Goal: Navigation & Orientation: Understand site structure

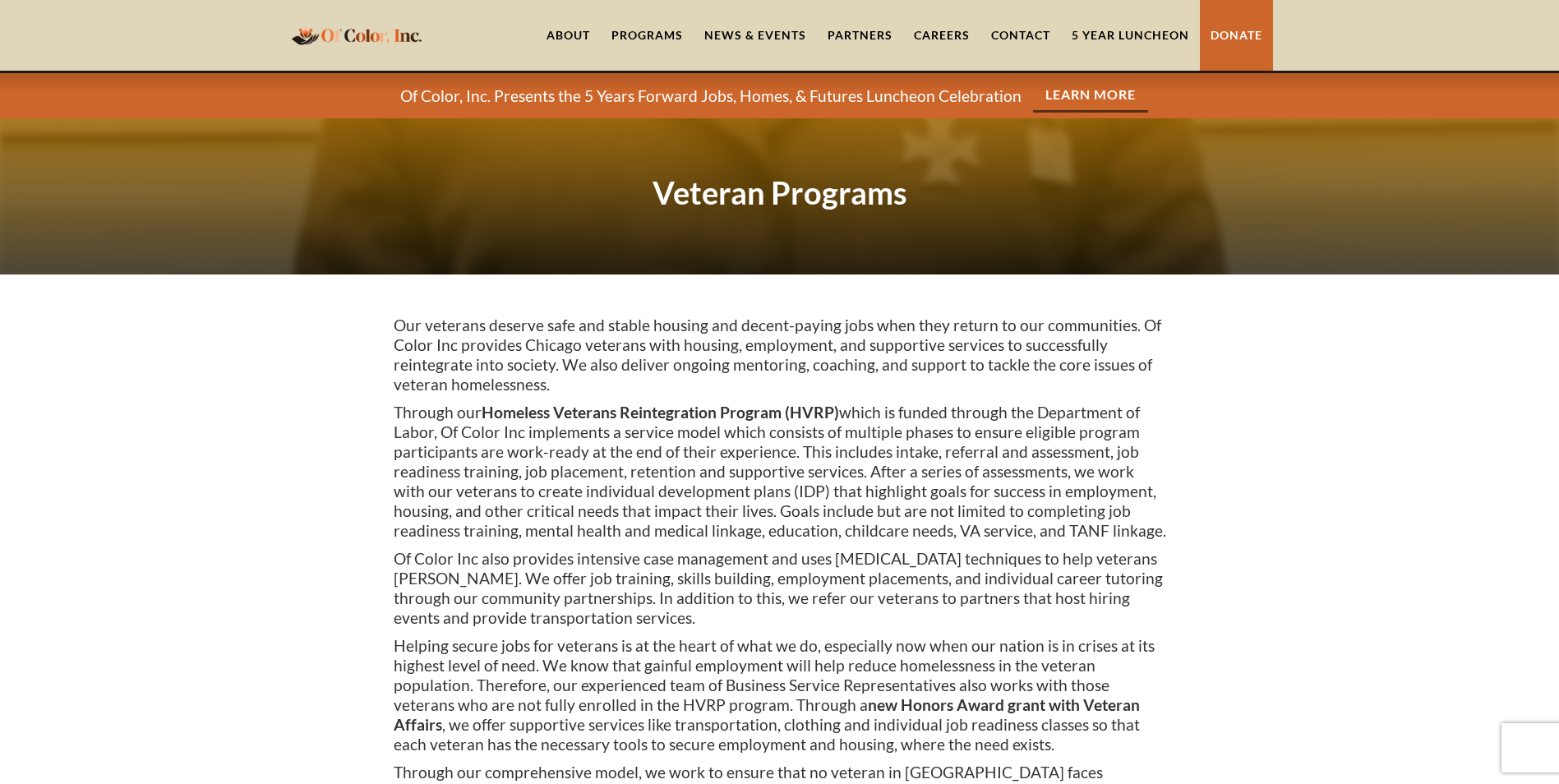
click at [571, 36] on link "About" at bounding box center [568, 35] width 65 height 70
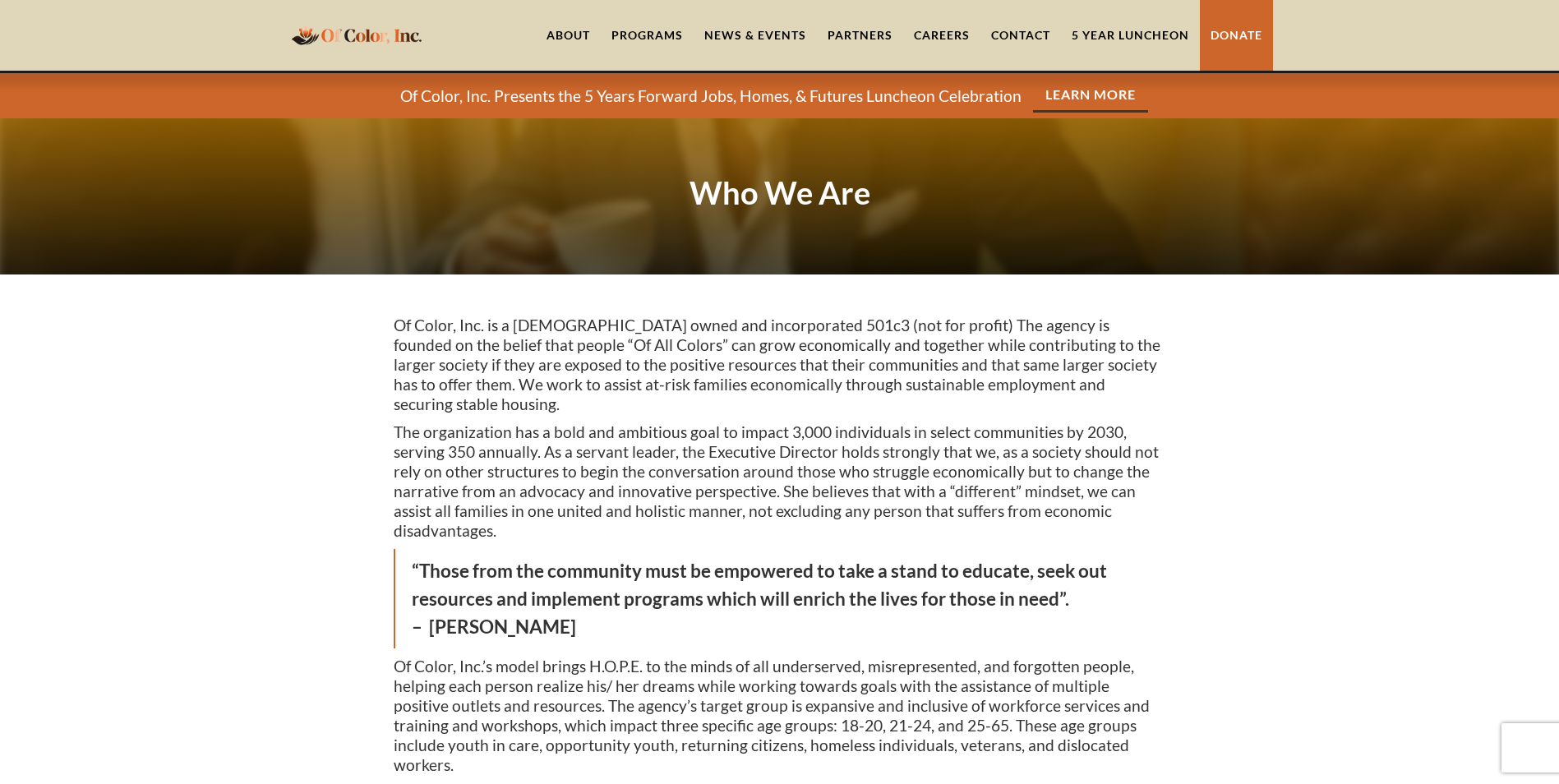
click at [650, 34] on div "Programs" at bounding box center [647, 35] width 71 height 17
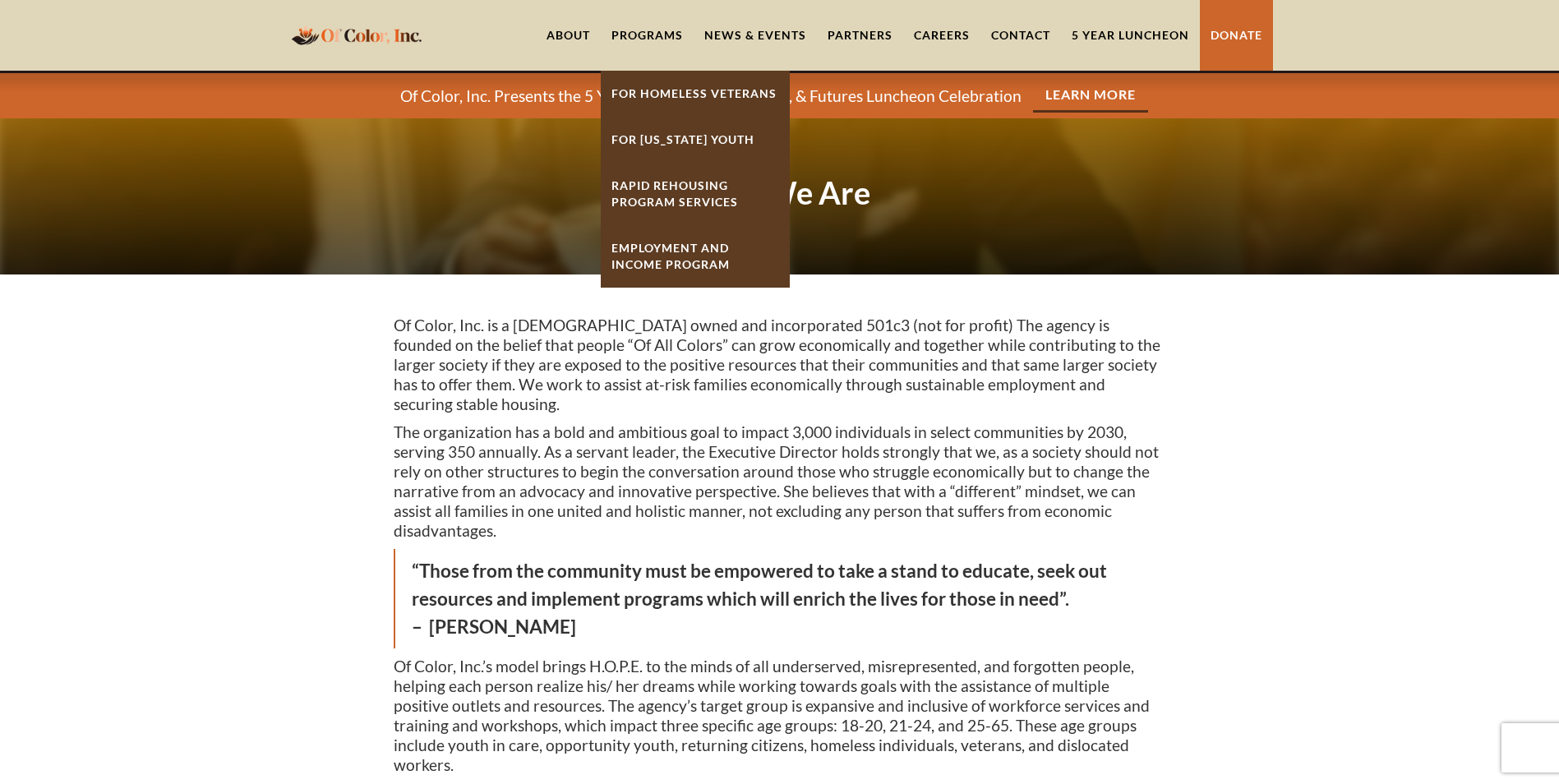
click at [699, 253] on link "Employment And Income Program" at bounding box center [694, 257] width 189 height 62
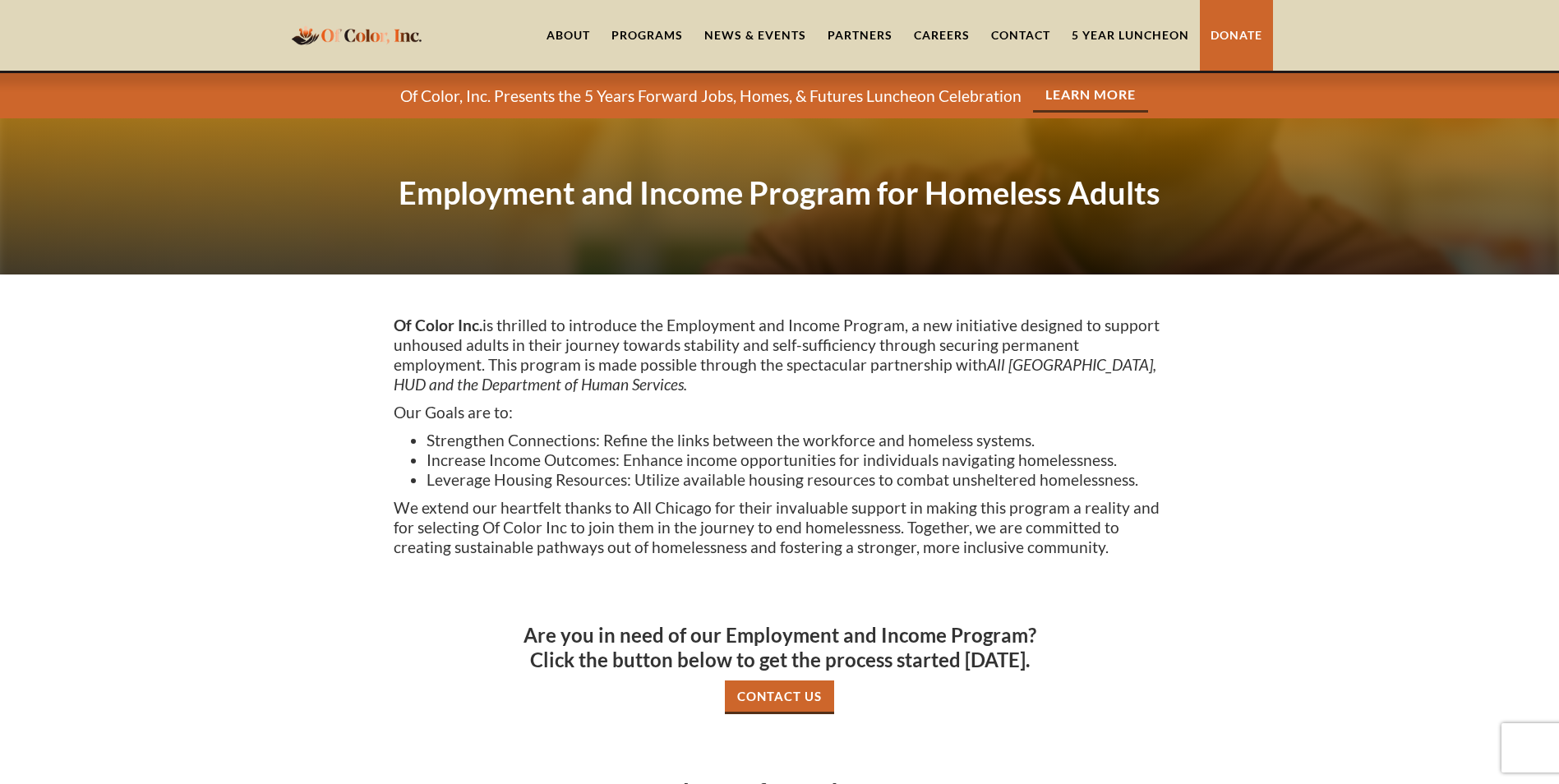
click at [764, 26] on link "News & Events" at bounding box center [755, 35] width 123 height 70
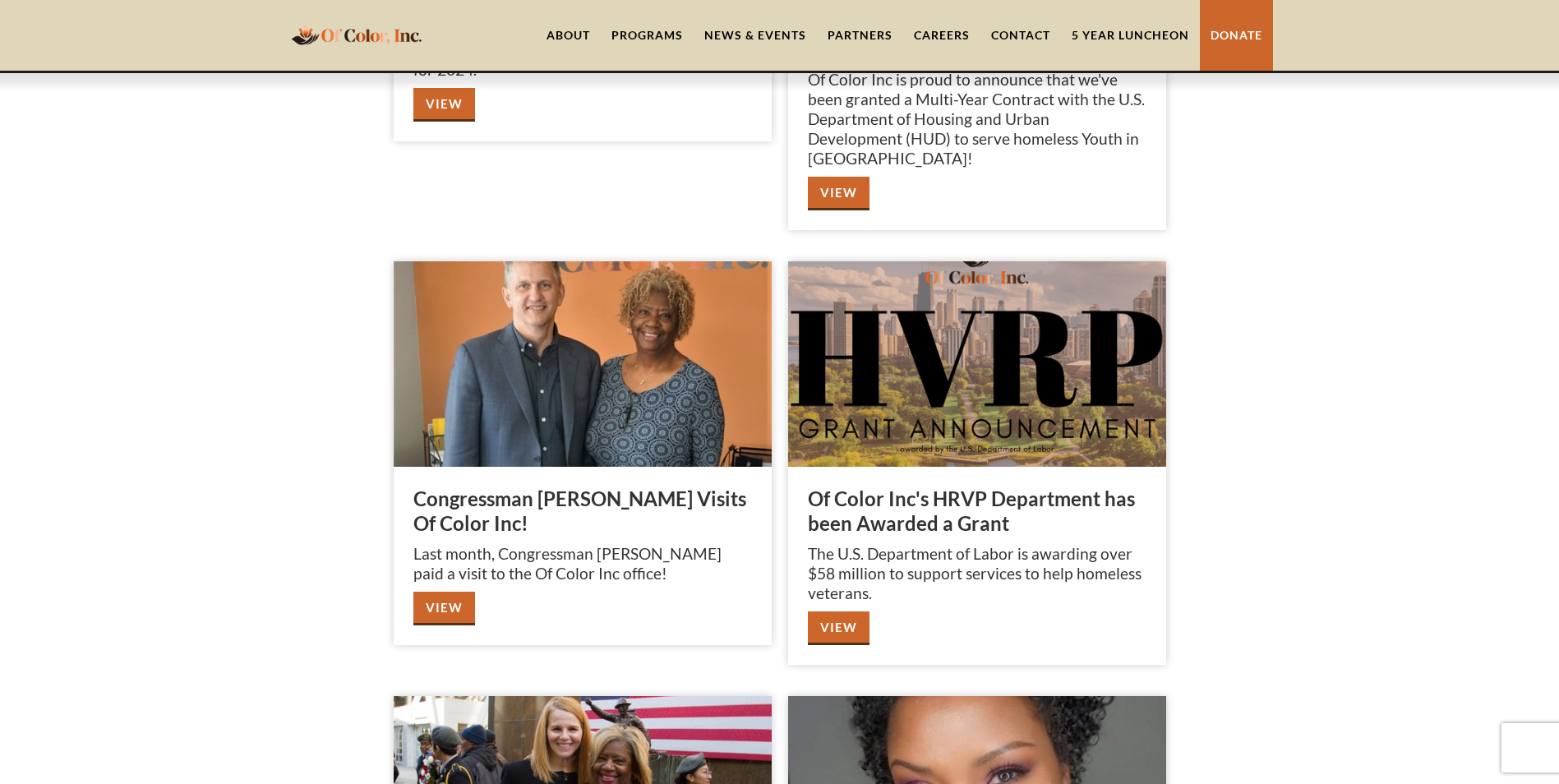
scroll to position [2054, 0]
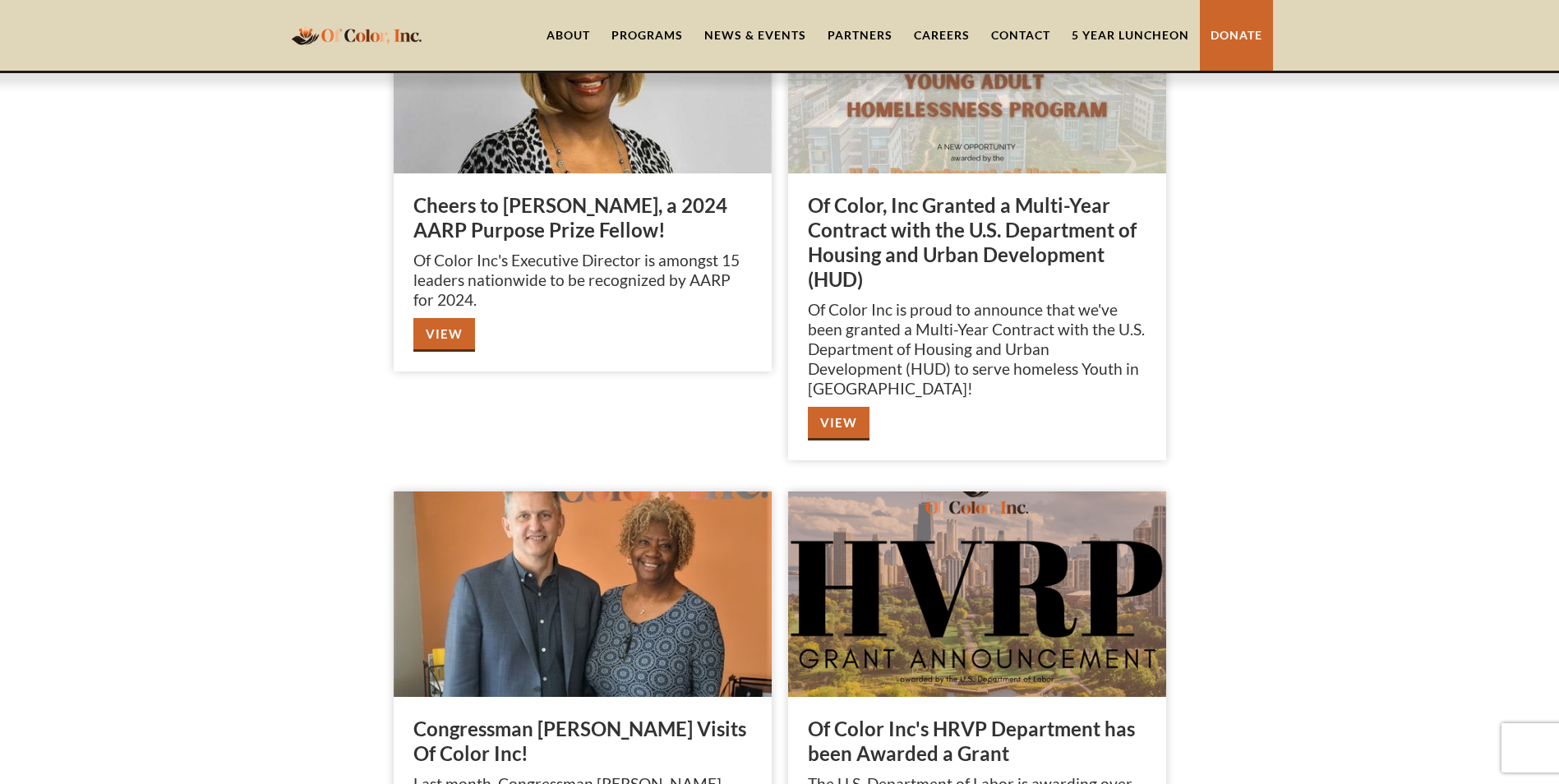
click at [849, 33] on link "Partners" at bounding box center [860, 35] width 86 height 70
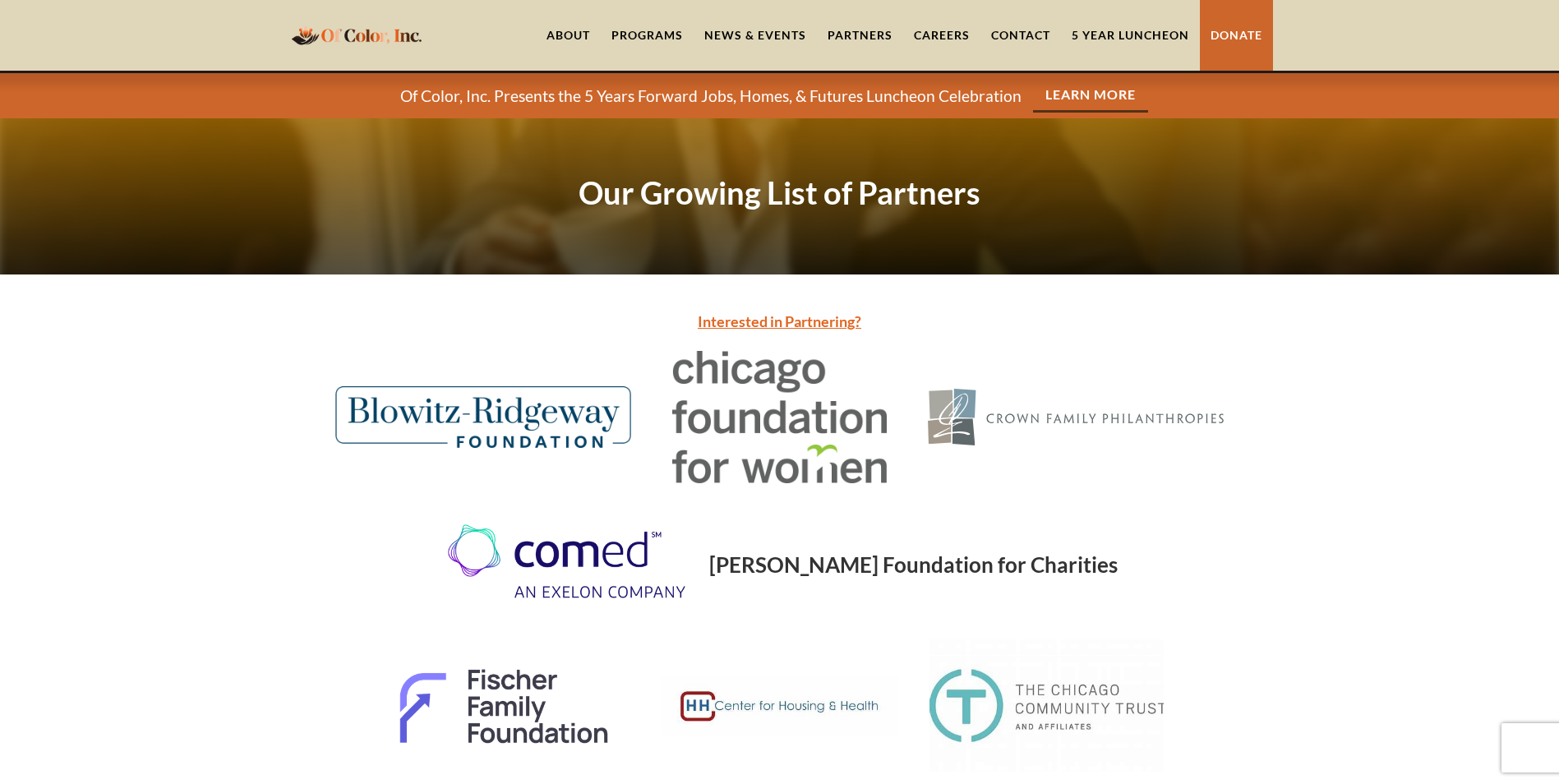
click at [932, 34] on link "Careers" at bounding box center [942, 35] width 77 height 70
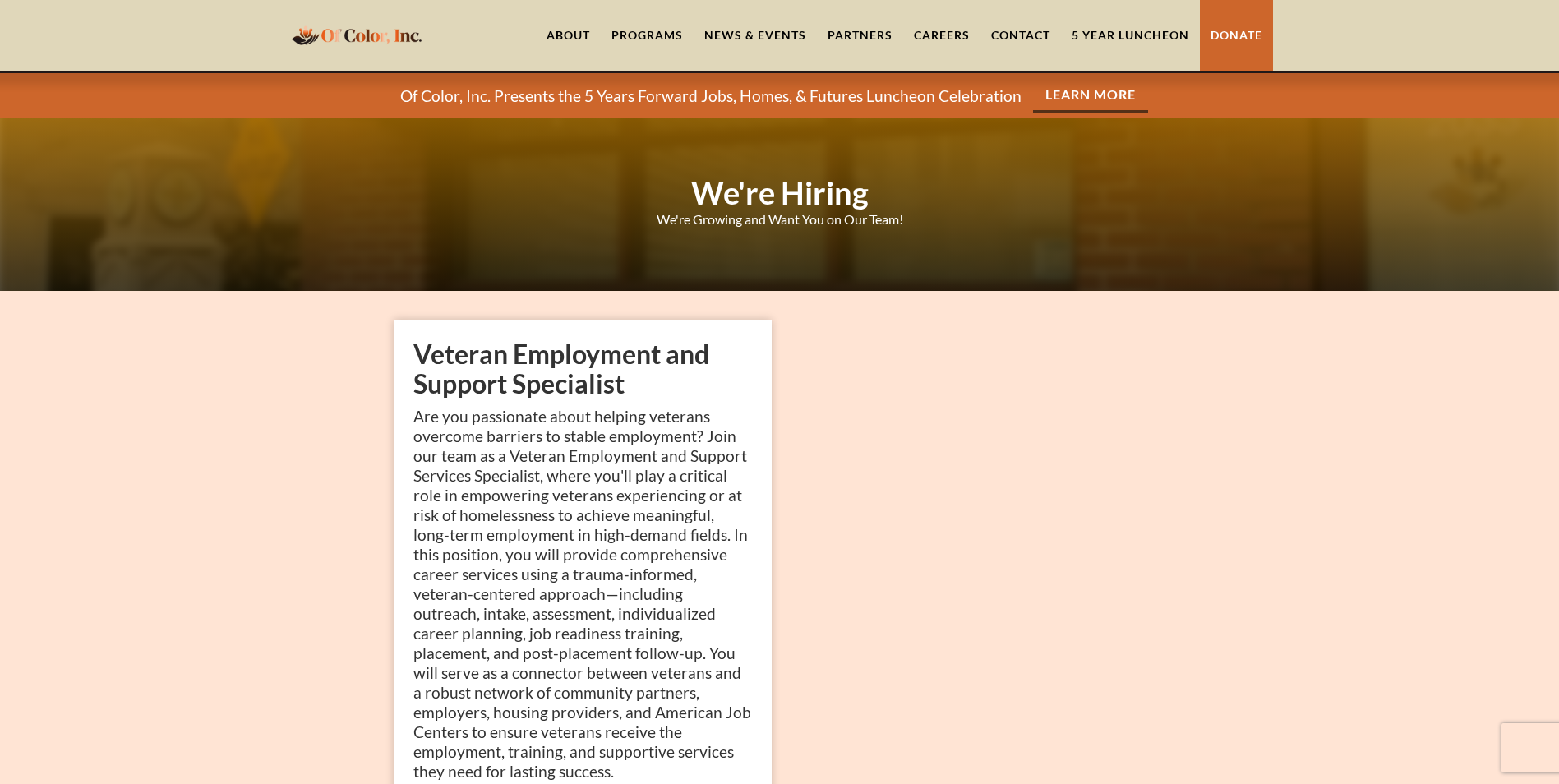
click at [1015, 34] on link "Contact" at bounding box center [1021, 35] width 81 height 70
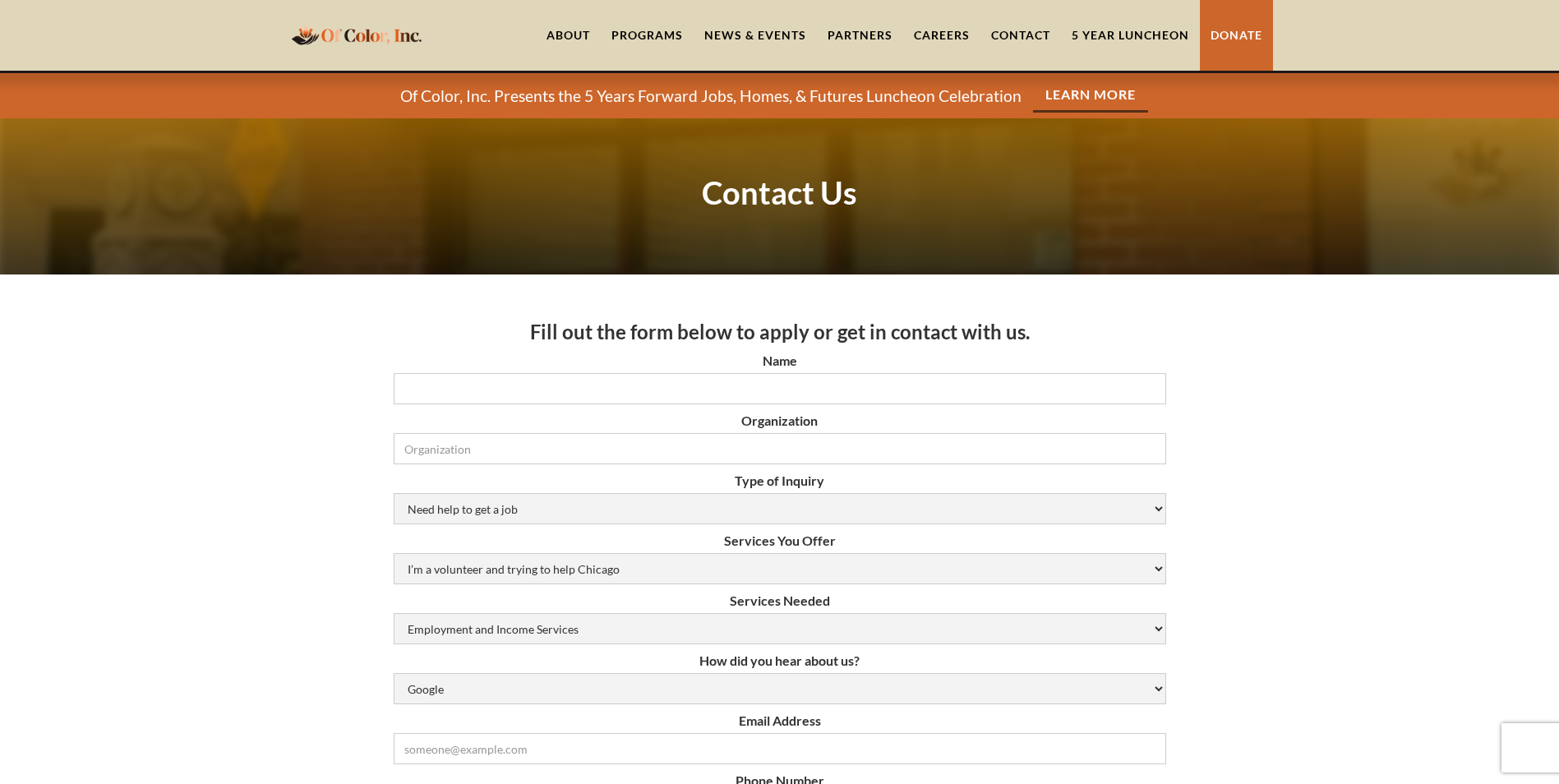
click at [1100, 37] on link "5 Year Luncheon" at bounding box center [1130, 35] width 139 height 70
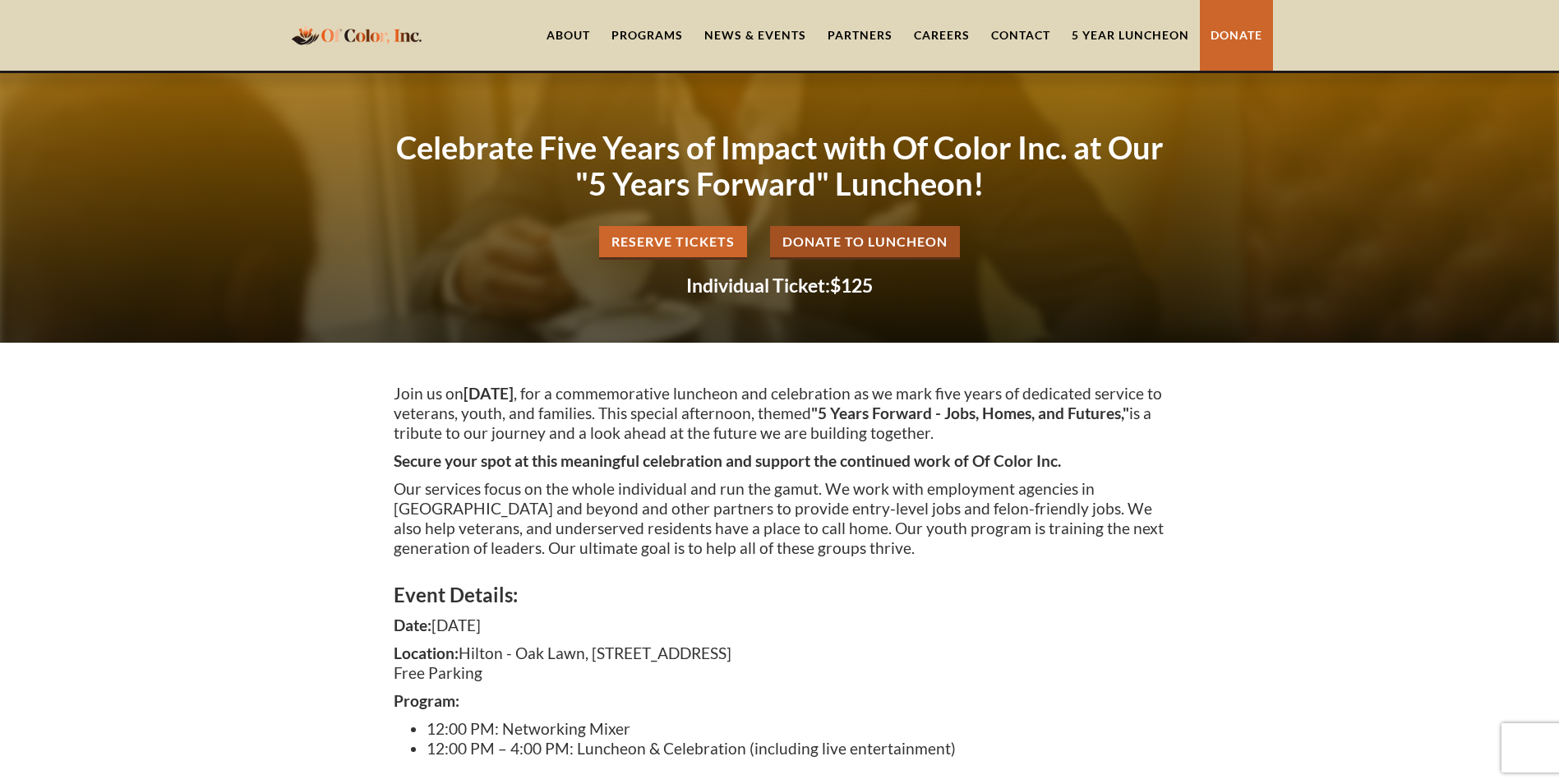
click at [563, 31] on link "About" at bounding box center [568, 35] width 65 height 70
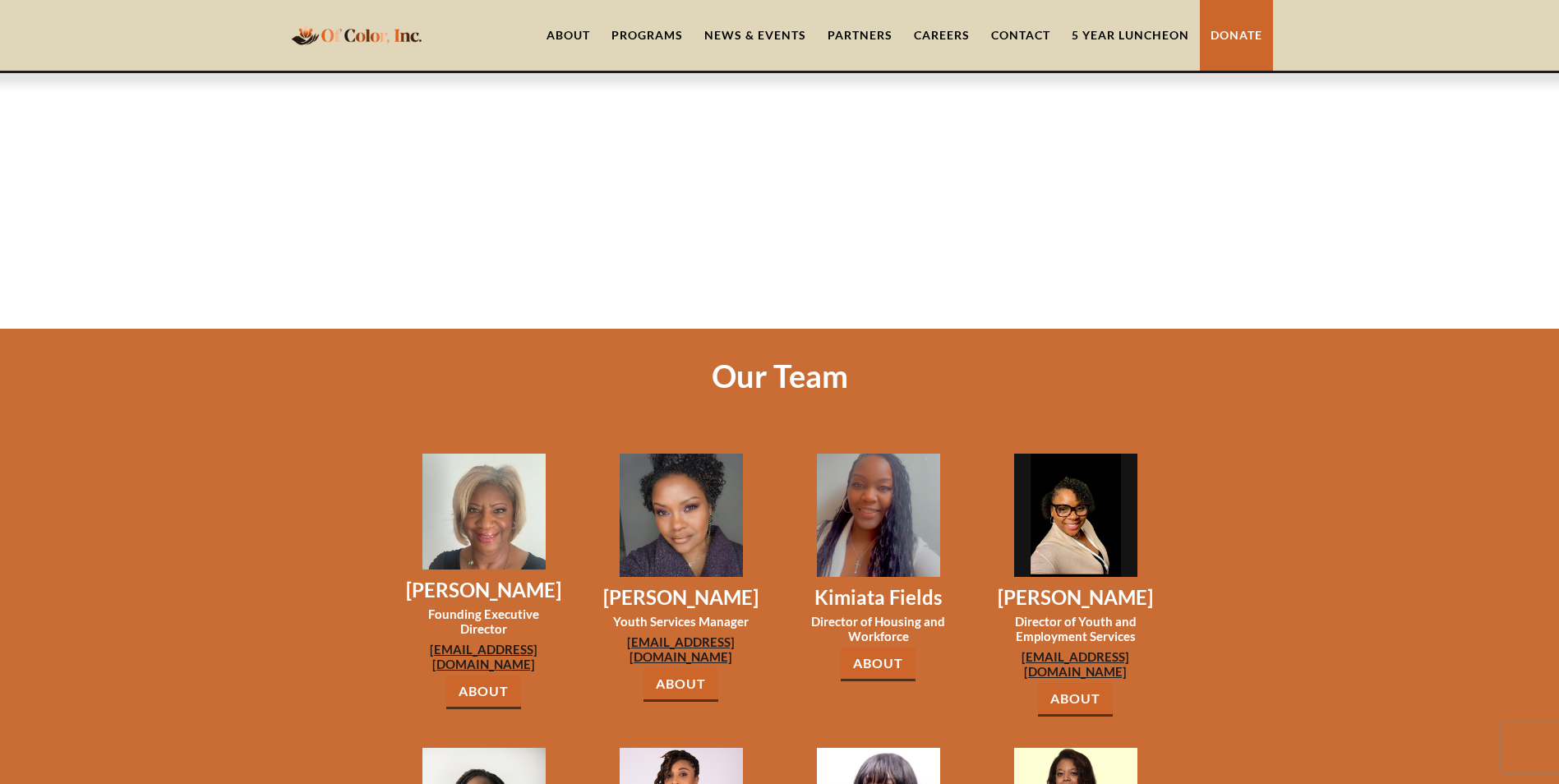
scroll to position [1068, 0]
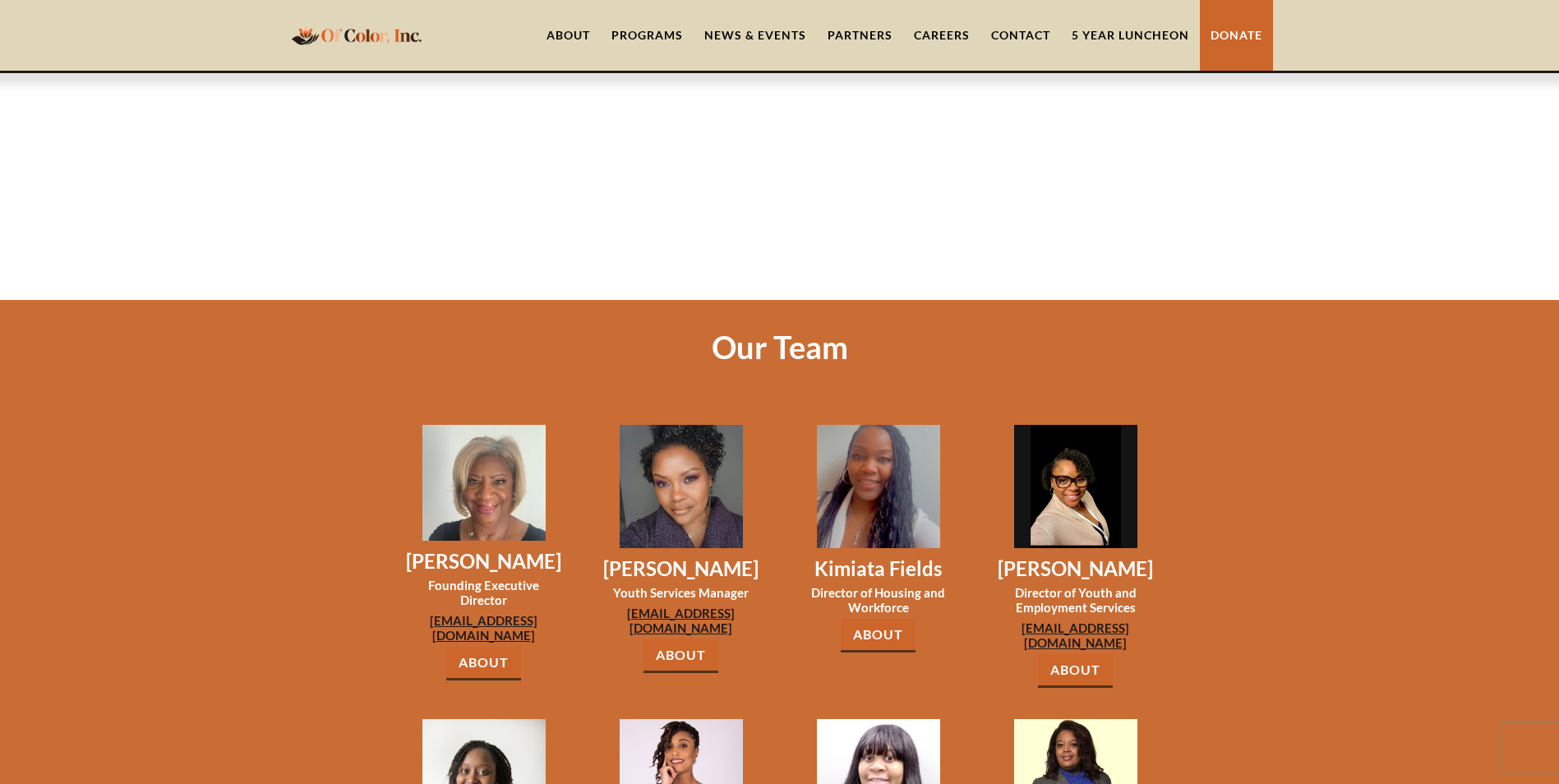
click at [860, 433] on img at bounding box center [878, 486] width 123 height 123
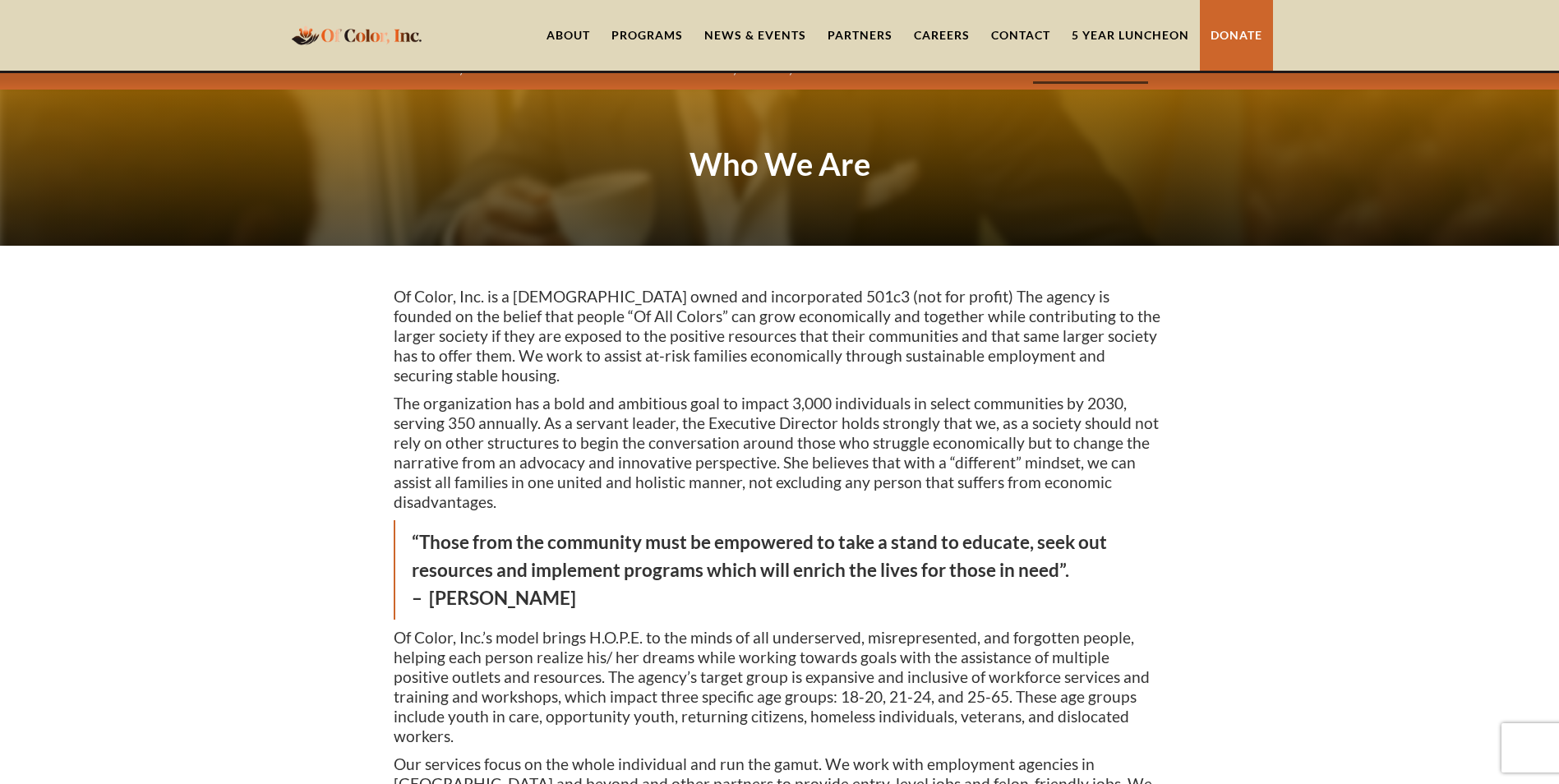
scroll to position [0, 0]
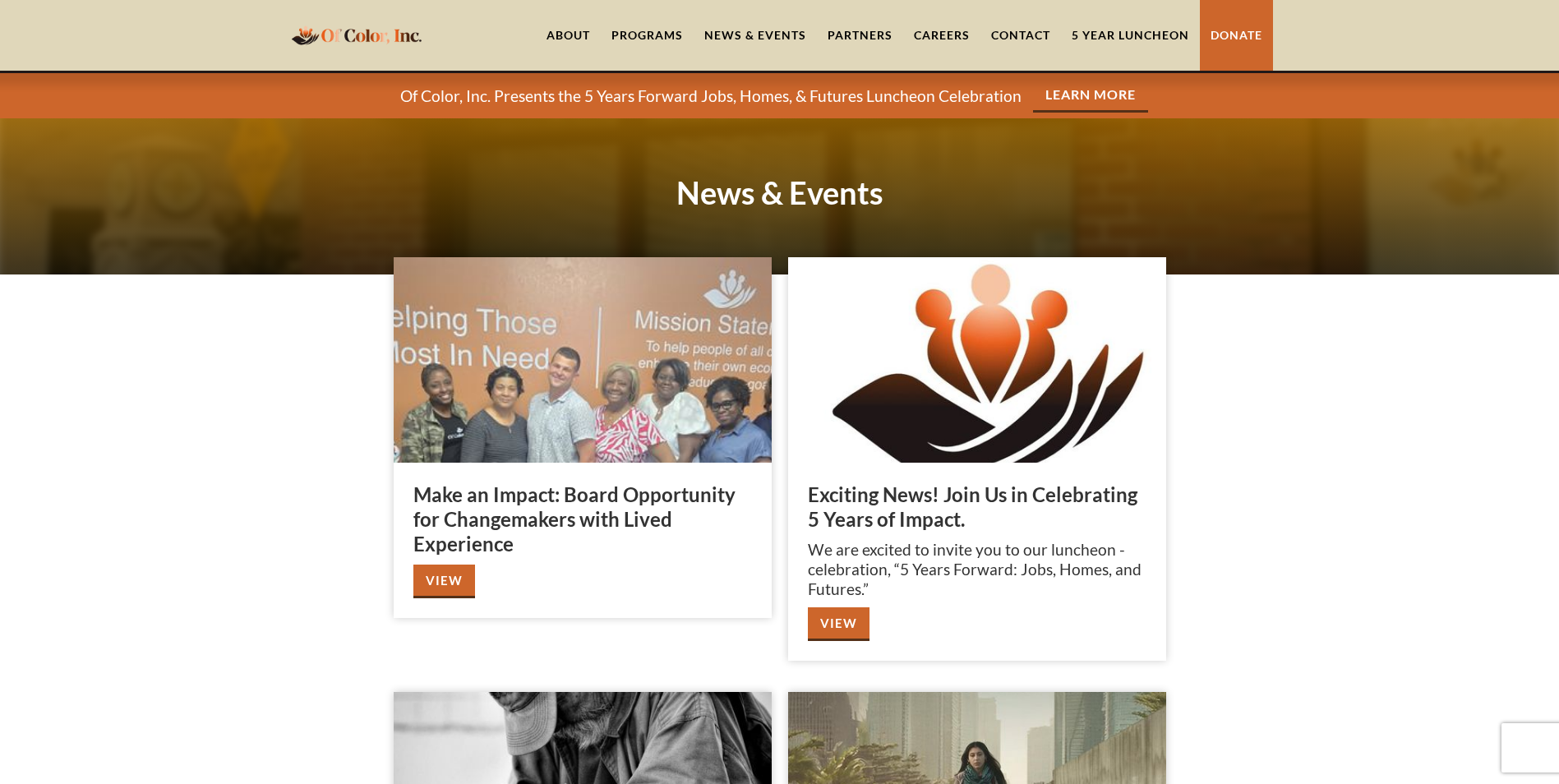
click at [564, 32] on link "About" at bounding box center [568, 35] width 65 height 70
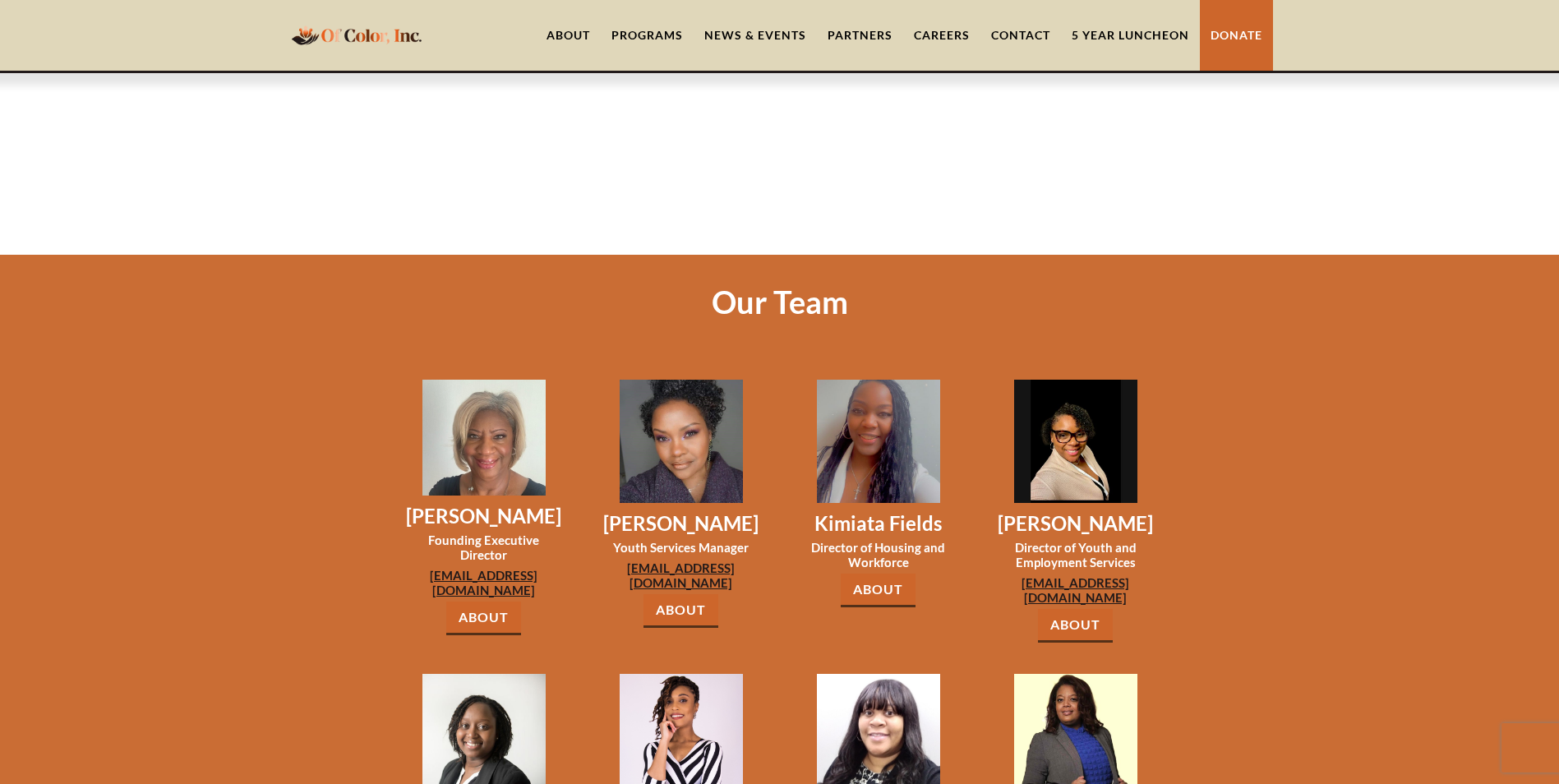
scroll to position [1150, 0]
